Goal: Information Seeking & Learning: Check status

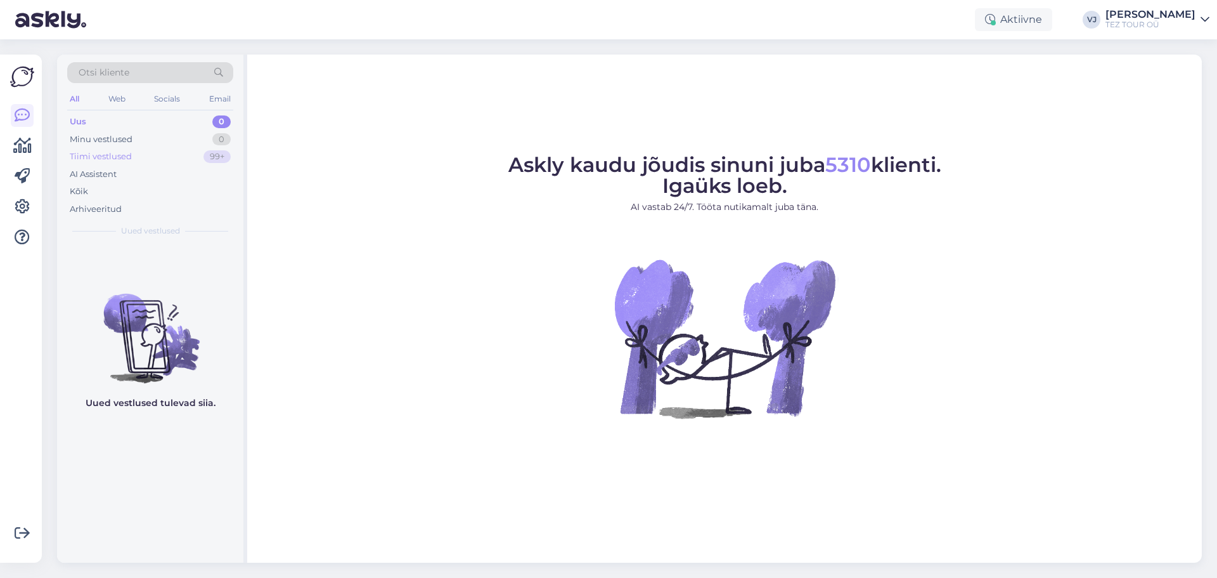
click at [124, 157] on div "Tiimi vestlused" at bounding box center [101, 156] width 62 height 13
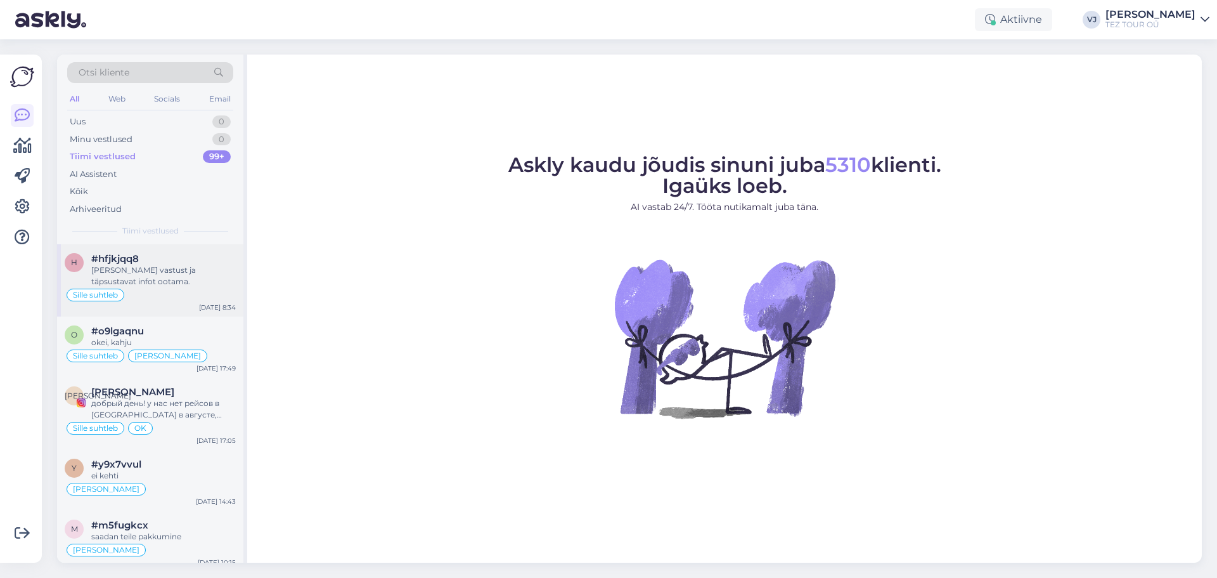
click at [153, 275] on div "[PERSON_NAME] vastust ja täpsustavat infot ootama." at bounding box center [163, 275] width 145 height 23
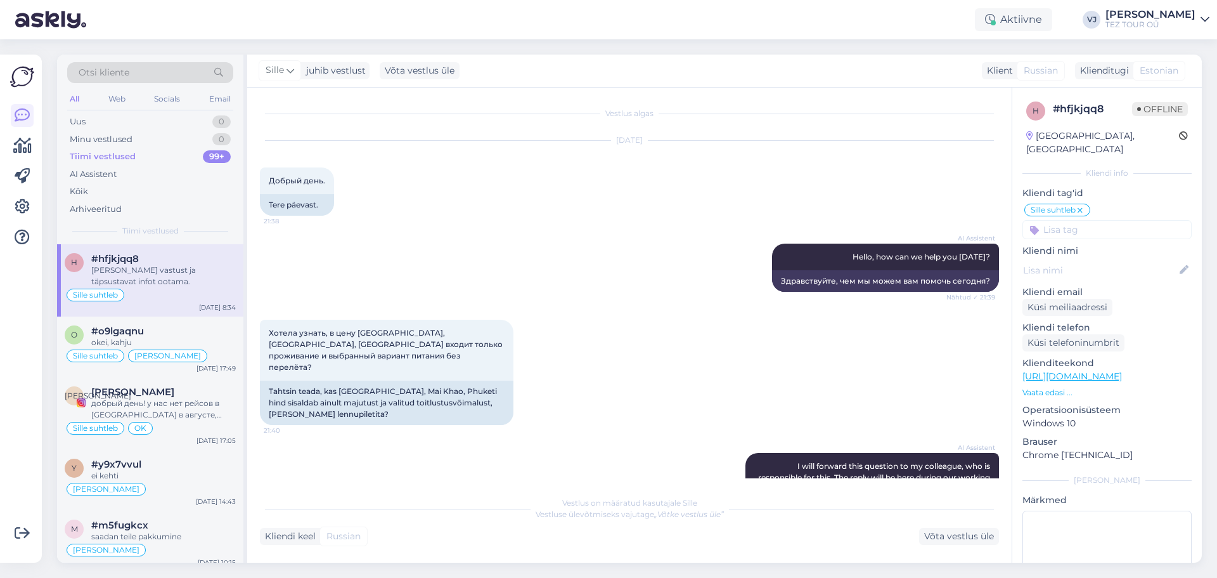
scroll to position [790, 0]
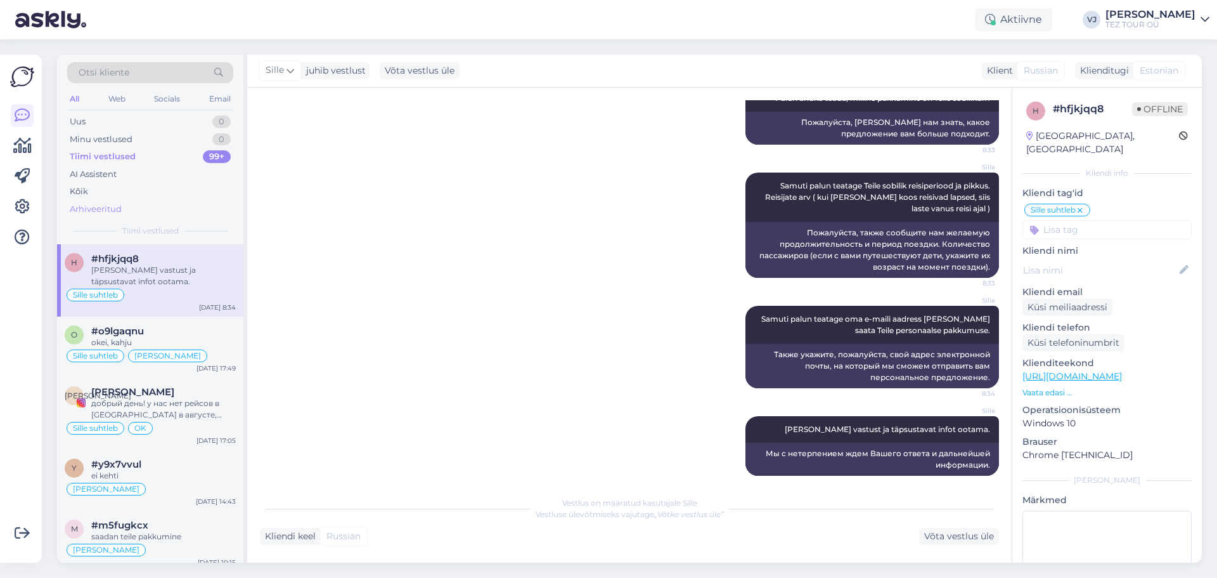
click at [155, 215] on div "Arhiveeritud" at bounding box center [150, 209] width 166 height 18
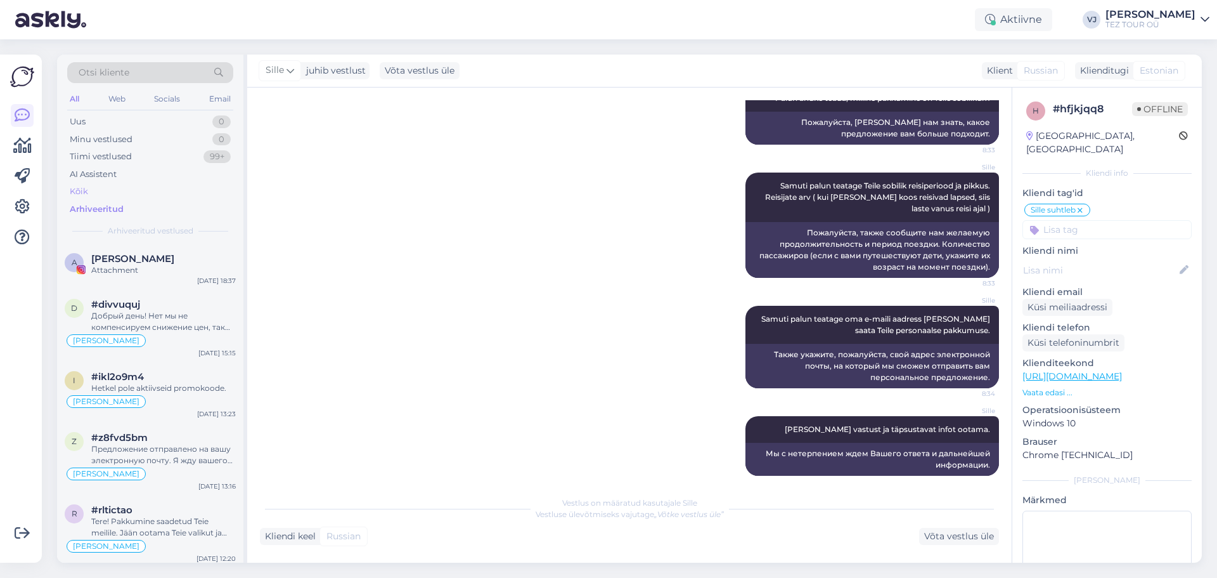
click at [157, 199] on div "Kõik" at bounding box center [150, 192] width 166 height 18
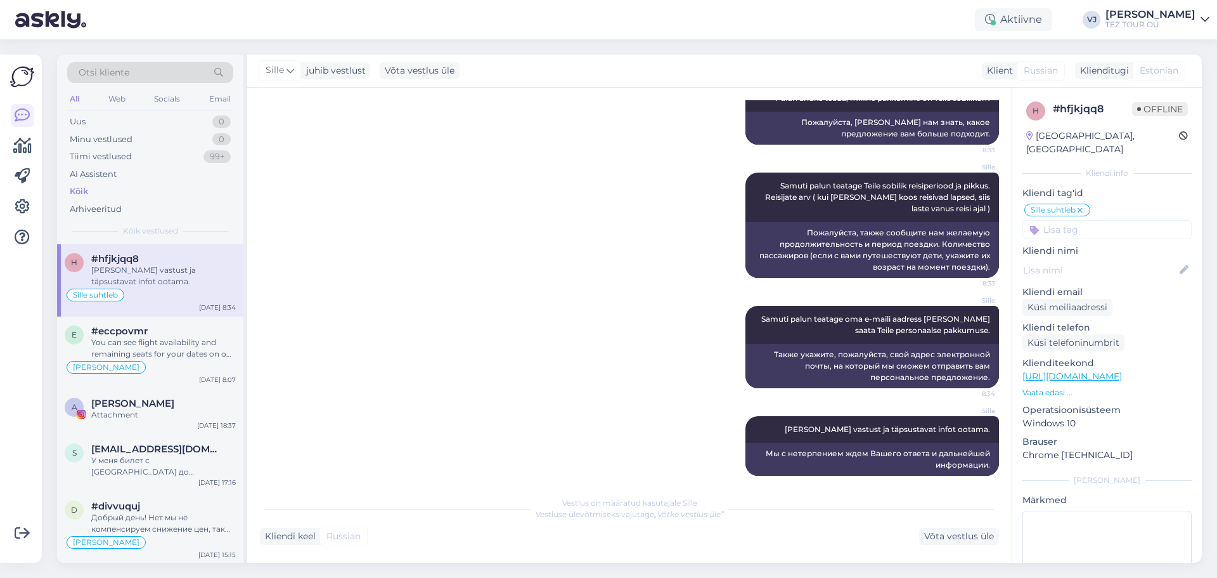
click at [150, 218] on div "Otsi kliente All Web Socials Email Uus 0 Minu vestlused 0 Tiimi vestlused 99+ A…" at bounding box center [150, 150] width 186 height 190
click at [151, 214] on div "Arhiveeritud" at bounding box center [150, 209] width 166 height 18
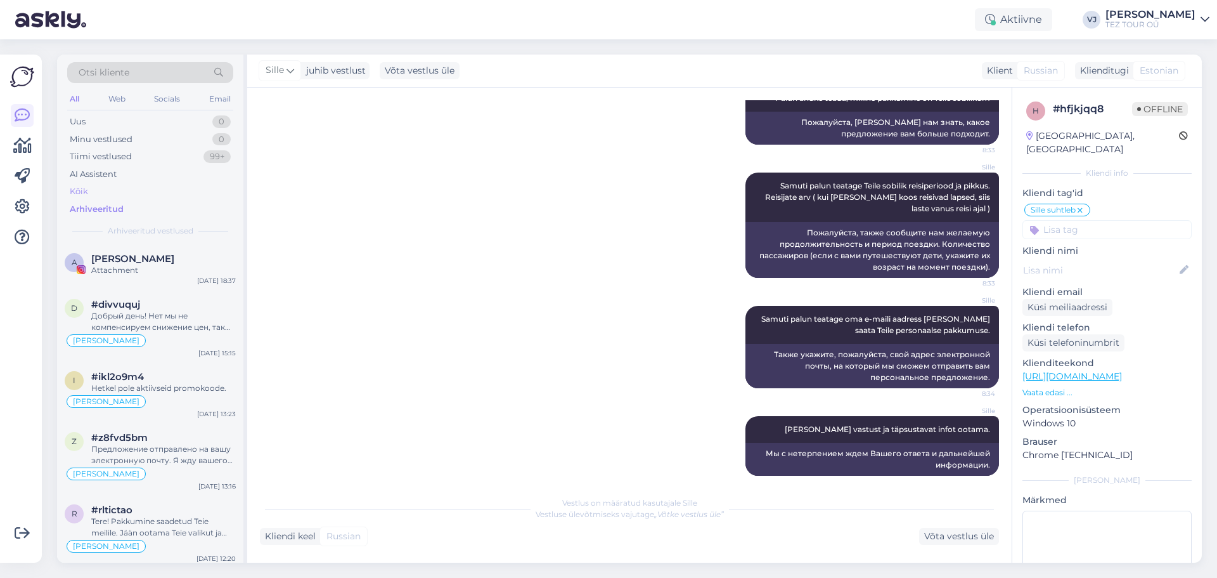
click at [155, 197] on div "Kõik" at bounding box center [150, 192] width 166 height 18
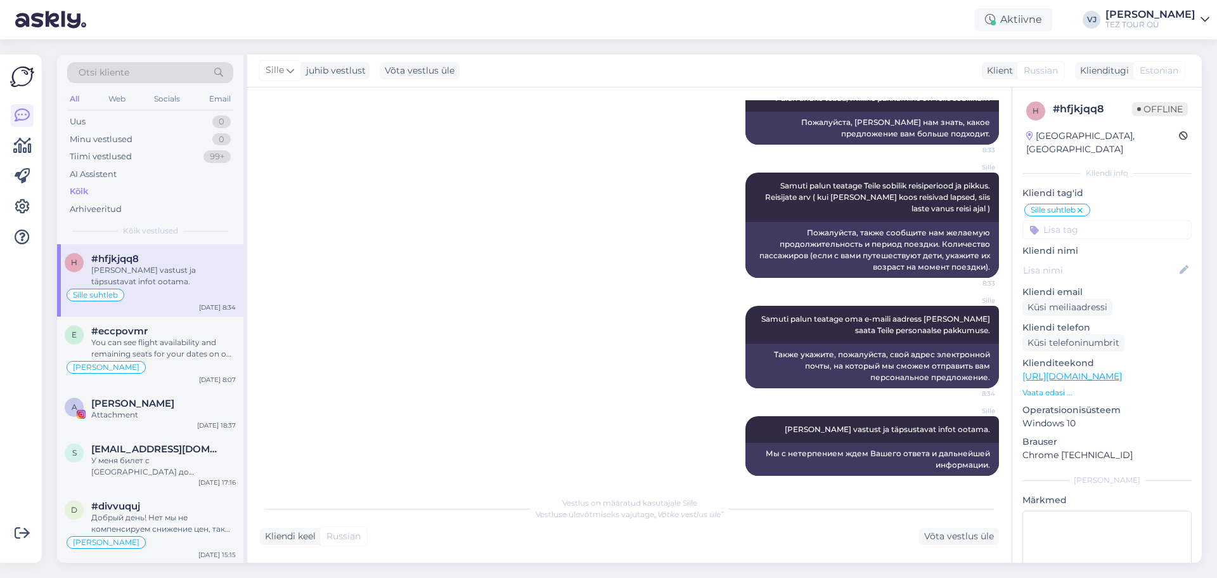
click at [346, 177] on div "Sille Samuti palun teatage Teile sobilik reisiperiood ja pikkus. Reisijate arv …" at bounding box center [629, 225] width 739 height 133
